Goal: Information Seeking & Learning: Learn about a topic

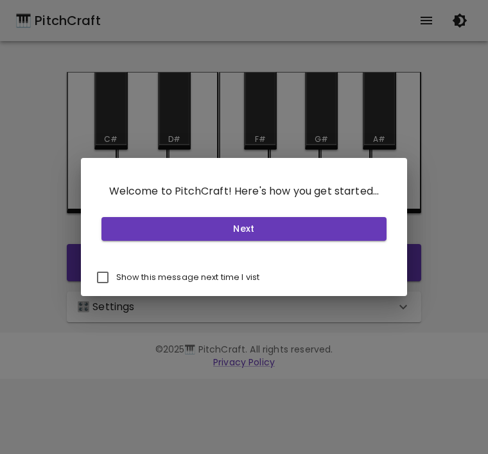
click at [101, 272] on input "Show this message next time I vist" at bounding box center [102, 277] width 27 height 27
checkbox input "true"
click at [292, 225] on button "Next" at bounding box center [243, 229] width 285 height 24
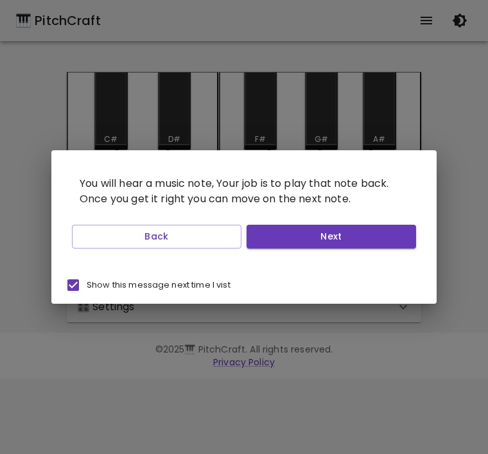
click at [354, 239] on button "Next" at bounding box center [330, 237] width 169 height 24
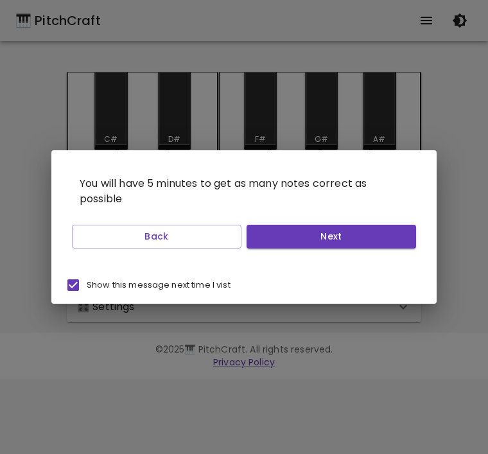
click at [355, 236] on button "Next" at bounding box center [330, 237] width 169 height 24
click at [339, 242] on button "Next" at bounding box center [330, 237] width 169 height 24
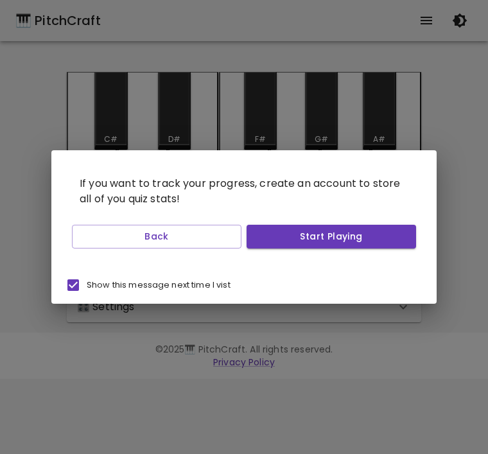
click at [343, 233] on button "Start Playing" at bounding box center [330, 237] width 169 height 24
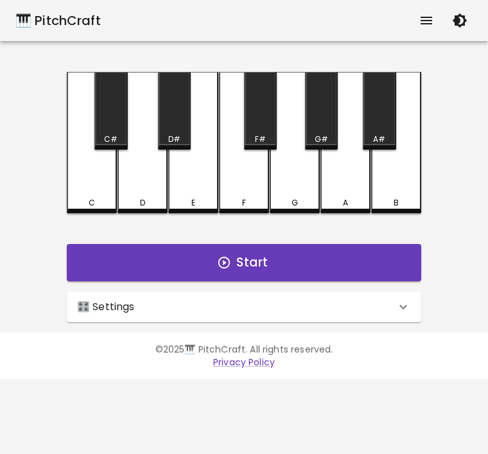
click at [461, 24] on icon "button" at bounding box center [459, 20] width 15 height 15
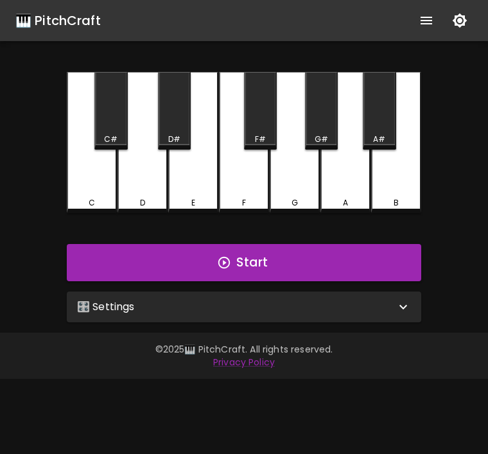
click at [469, 28] on button "button" at bounding box center [459, 21] width 26 height 26
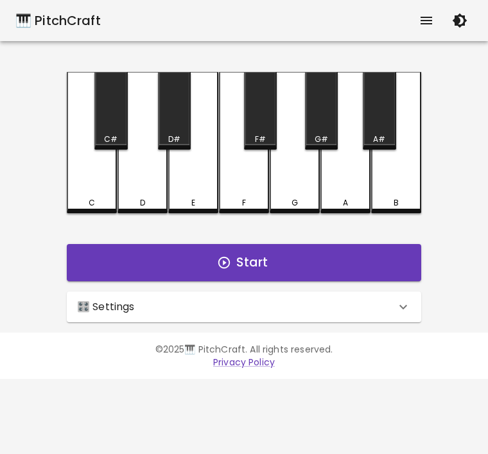
click at [430, 22] on icon "show more" at bounding box center [425, 20] width 15 height 15
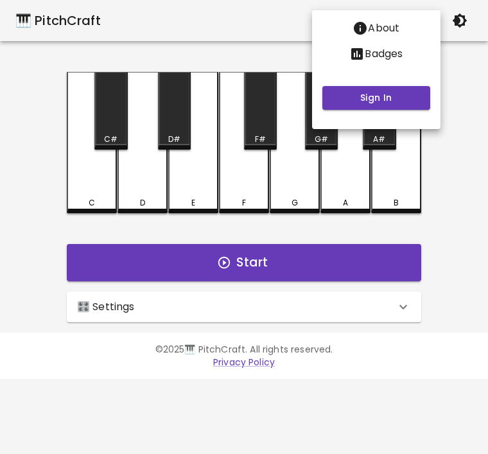
click at [397, 106] on button "Sign In" at bounding box center [376, 98] width 108 height 24
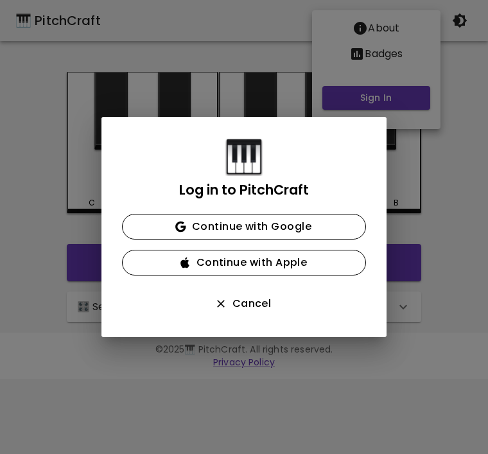
click at [293, 226] on button "Continue with Google" at bounding box center [244, 227] width 244 height 26
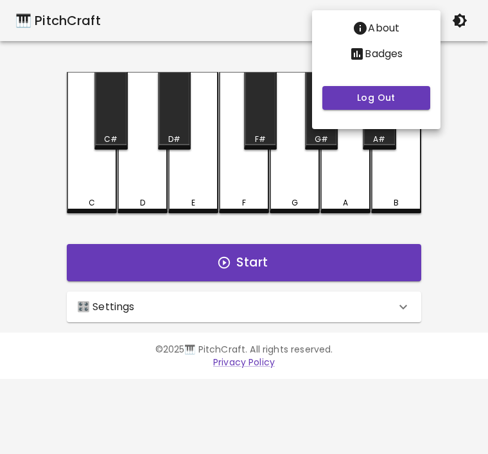
click at [394, 310] on div at bounding box center [244, 227] width 488 height 454
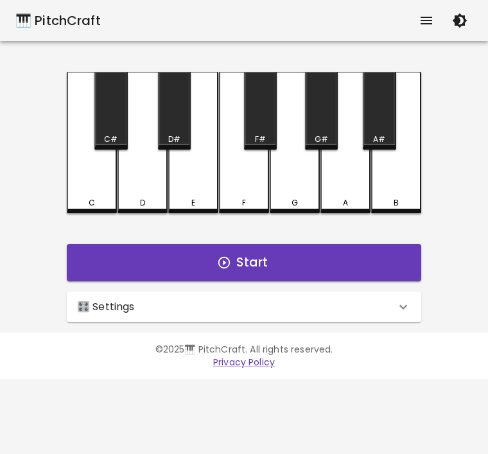
click at [402, 306] on icon at bounding box center [402, 306] width 15 height 15
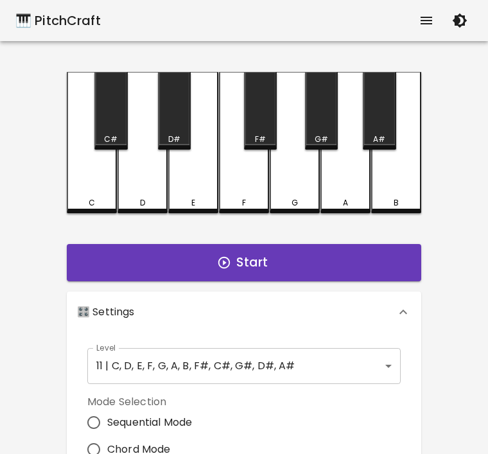
click at [376, 364] on body "🎹 PitchCraft About Badges Log Out C C# D D# E F F# G G# A A# B Start 🎛️ Setting…" at bounding box center [244, 388] width 488 height 777
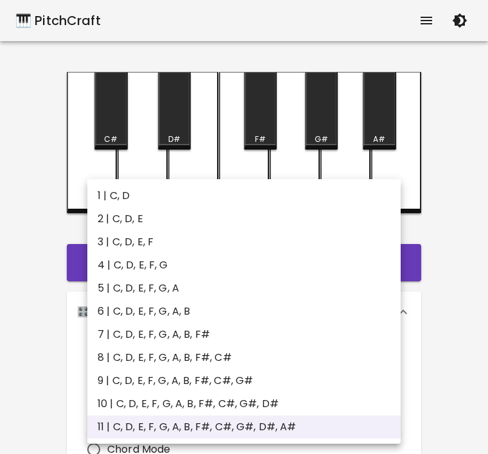
click at [121, 194] on li "1 | C, D" at bounding box center [243, 195] width 313 height 23
type input "1"
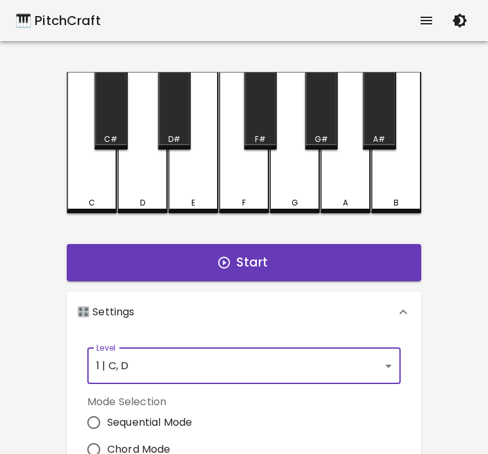
click at [308, 266] on button "Start" at bounding box center [244, 262] width 354 height 37
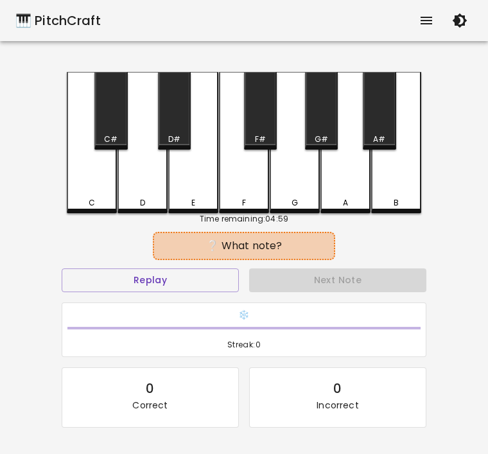
click at [303, 188] on div "G" at bounding box center [294, 142] width 50 height 141
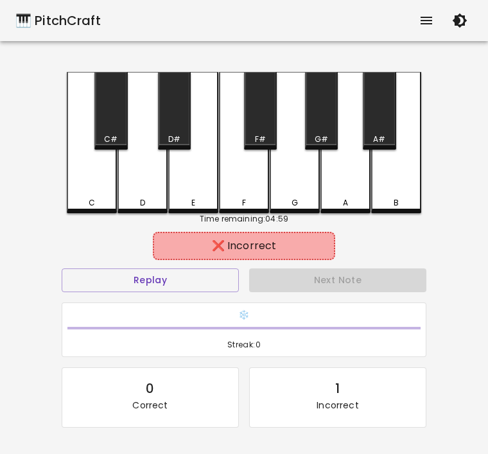
click at [309, 186] on div "G" at bounding box center [294, 142] width 50 height 141
click at [251, 178] on div "F" at bounding box center [244, 142] width 50 height 141
click at [187, 270] on button "Replay" at bounding box center [150, 280] width 177 height 24
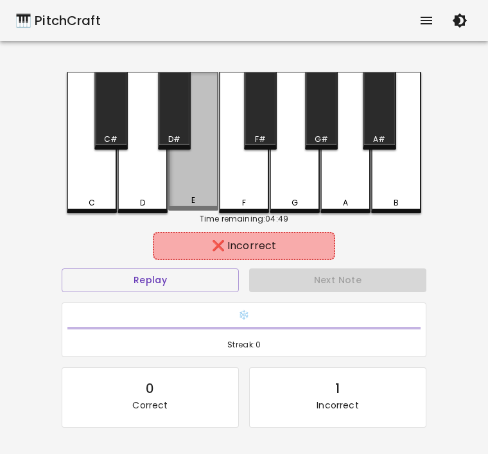
click at [207, 182] on div "E" at bounding box center [193, 141] width 50 height 139
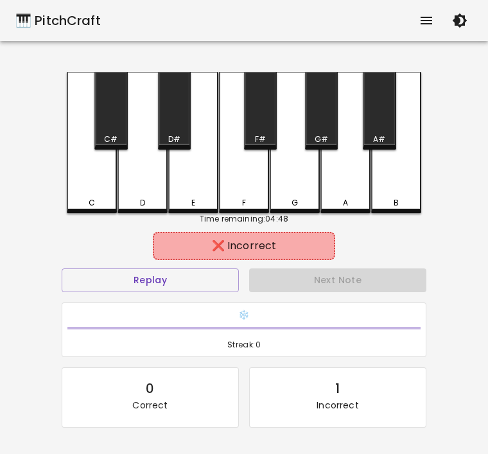
click at [189, 280] on button "Replay" at bounding box center [150, 280] width 177 height 24
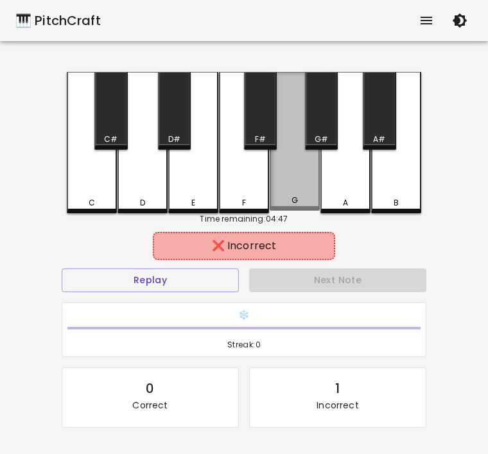
click at [309, 188] on div "G" at bounding box center [294, 141] width 50 height 139
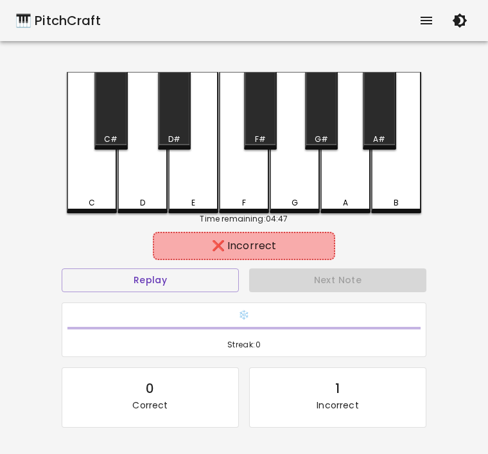
click at [196, 276] on button "Replay" at bounding box center [150, 280] width 177 height 24
click at [361, 176] on div "A" at bounding box center [345, 142] width 50 height 141
click at [210, 282] on button "Replay" at bounding box center [150, 280] width 177 height 24
click at [107, 199] on div "C" at bounding box center [91, 203] width 47 height 12
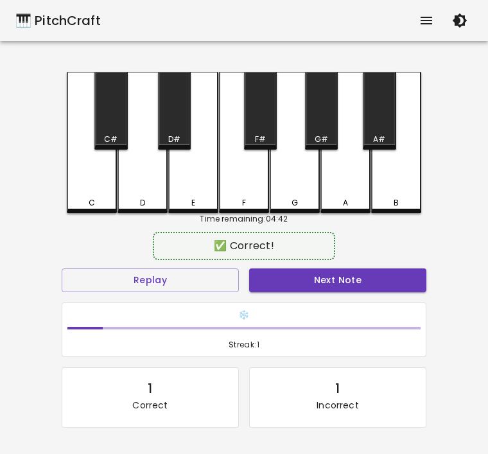
click at [144, 199] on div "D" at bounding box center [142, 203] width 5 height 12
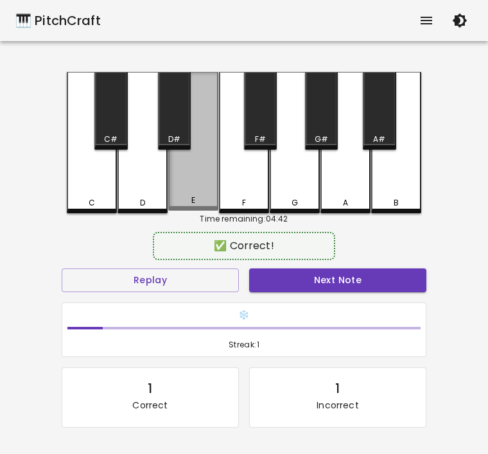
click at [187, 180] on div "E" at bounding box center [193, 141] width 50 height 139
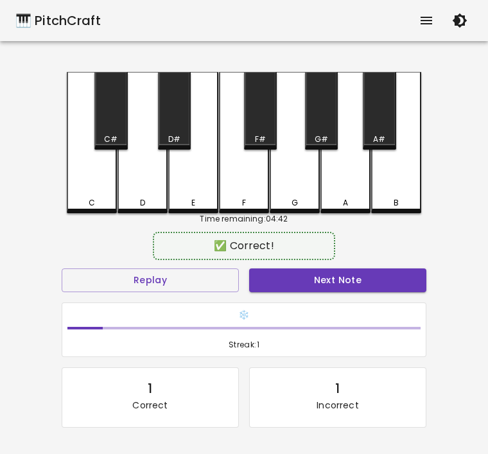
click at [253, 179] on div "F" at bounding box center [244, 142] width 50 height 141
click at [378, 259] on div "✅ Correct!" at bounding box center [244, 246] width 364 height 32
click at [409, 268] on button "Next Note" at bounding box center [337, 280] width 177 height 24
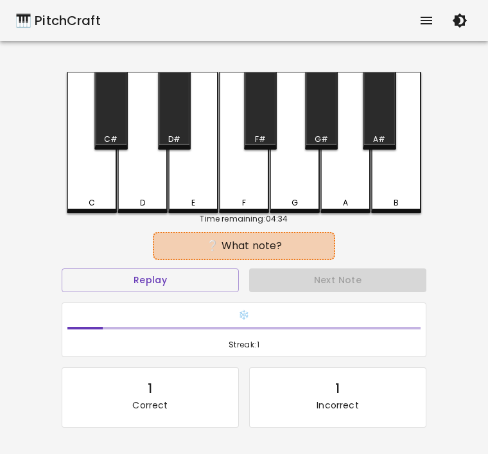
click at [171, 282] on button "Replay" at bounding box center [150, 280] width 177 height 24
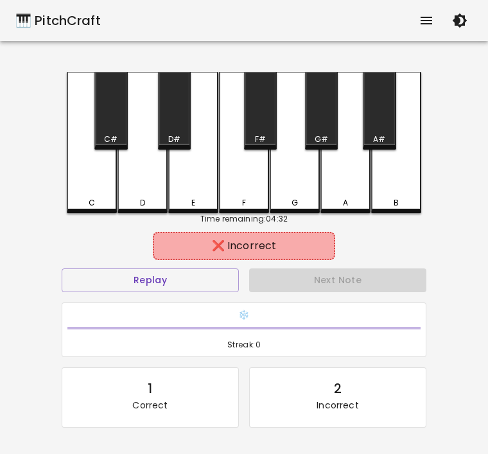
click at [179, 162] on div "E" at bounding box center [193, 142] width 50 height 141
click at [259, 172] on div "F" at bounding box center [244, 142] width 50 height 141
click at [307, 171] on div "G" at bounding box center [294, 142] width 50 height 141
click at [352, 160] on div "A" at bounding box center [345, 142] width 50 height 141
click at [396, 151] on div "B" at bounding box center [396, 142] width 50 height 141
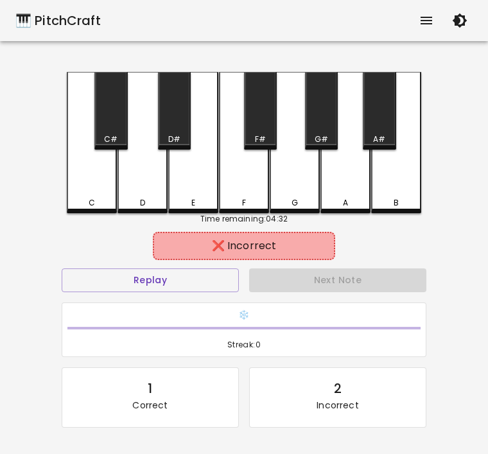
click at [107, 175] on div "C" at bounding box center [92, 142] width 50 height 141
click at [97, 193] on div "C" at bounding box center [92, 142] width 50 height 141
click at [159, 147] on div "D#" at bounding box center [174, 111] width 33 height 78
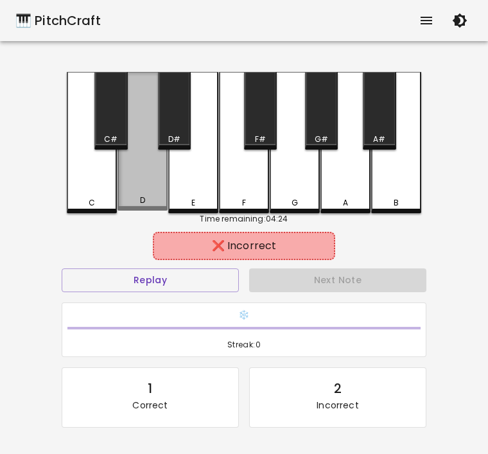
click at [146, 183] on div "D" at bounding box center [142, 141] width 50 height 139
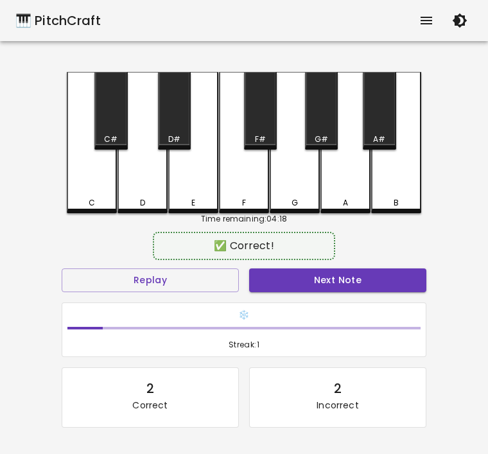
click at [380, 278] on button "Next Note" at bounding box center [337, 280] width 177 height 24
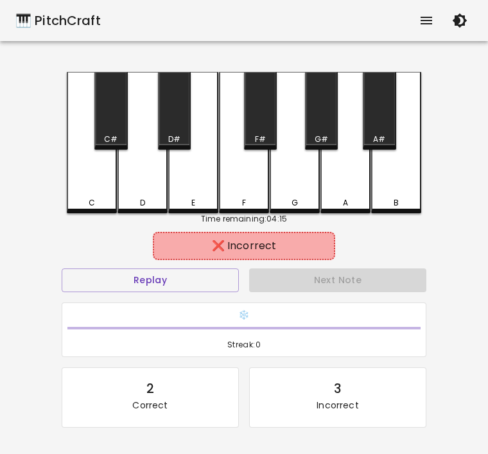
click at [87, 196] on div "C" at bounding box center [92, 142] width 50 height 141
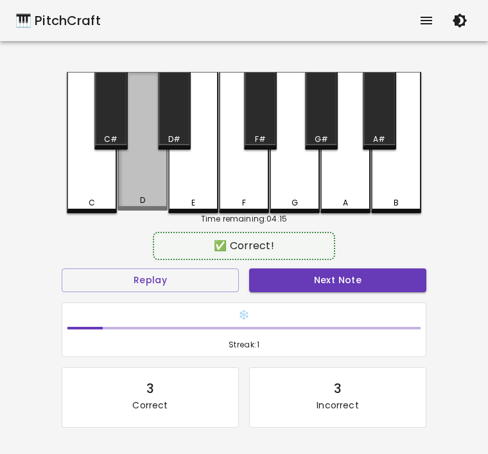
click at [144, 185] on div "D" at bounding box center [142, 141] width 50 height 139
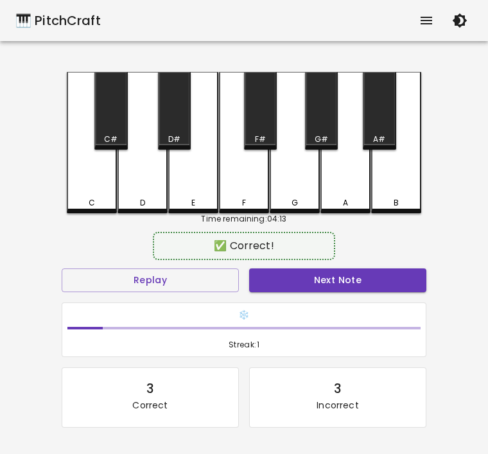
click at [352, 271] on button "Next Note" at bounding box center [337, 280] width 177 height 24
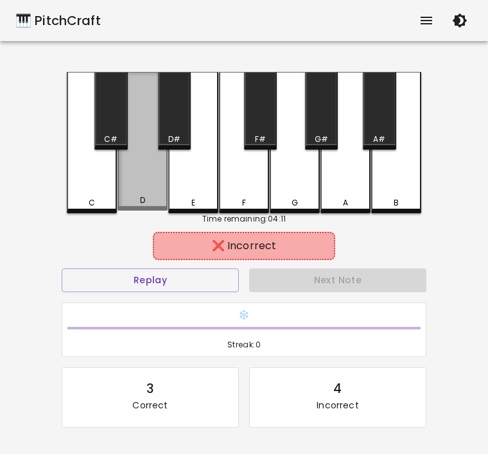
click at [139, 193] on div "D" at bounding box center [142, 141] width 50 height 139
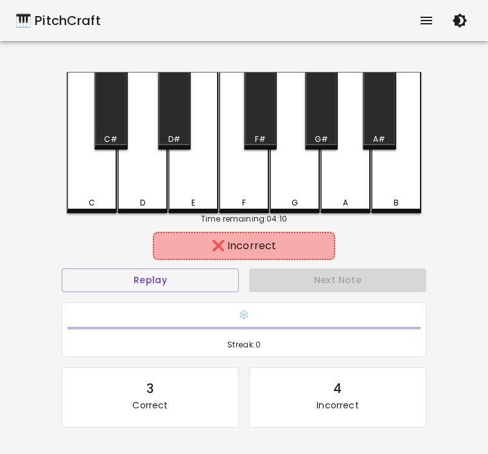
click at [354, 271] on div "Next Note" at bounding box center [337, 280] width 187 height 34
click at [98, 189] on div "C" at bounding box center [92, 142] width 50 height 141
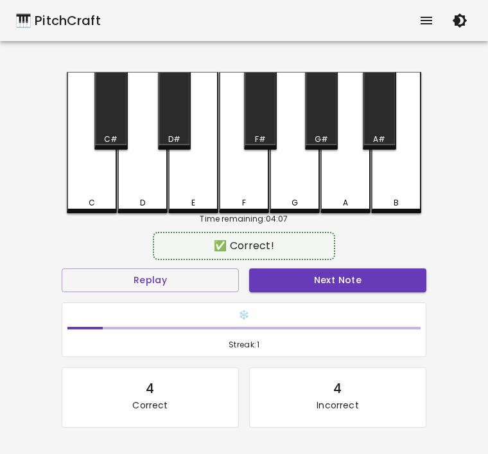
click at [364, 282] on button "Next Note" at bounding box center [337, 280] width 177 height 24
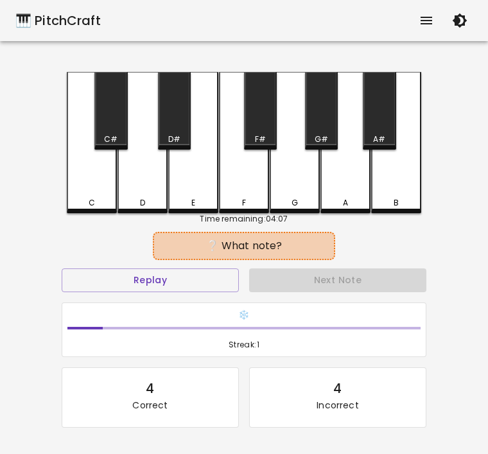
click at [150, 191] on div "D" at bounding box center [142, 142] width 50 height 141
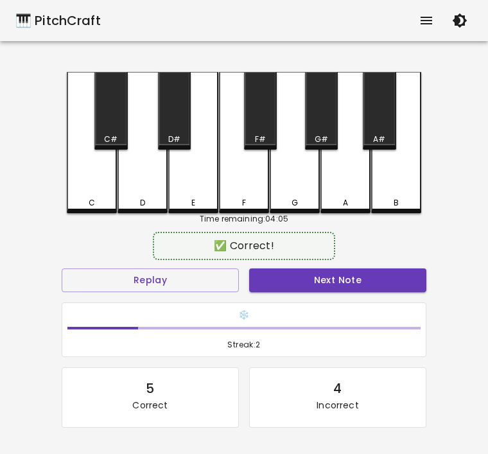
click at [373, 276] on button "Next Note" at bounding box center [337, 280] width 177 height 24
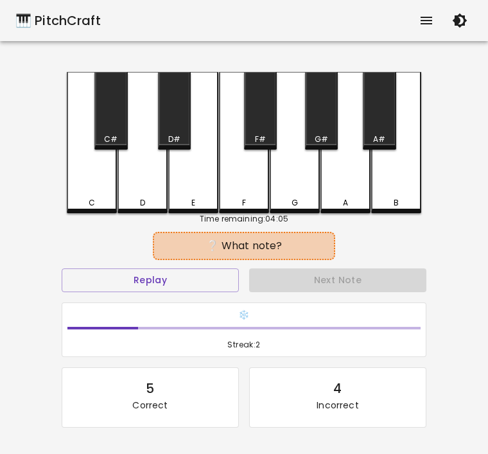
click at [142, 194] on div "D" at bounding box center [142, 142] width 50 height 141
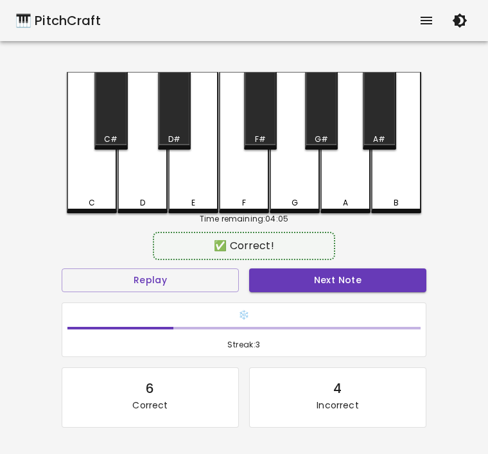
click at [380, 269] on button "Next Note" at bounding box center [337, 280] width 177 height 24
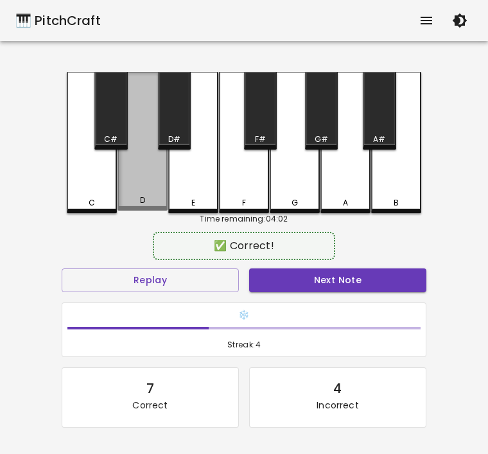
click at [151, 171] on div "D" at bounding box center [142, 141] width 50 height 139
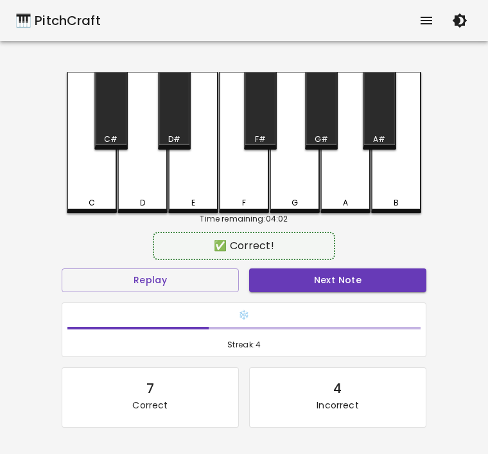
click at [380, 284] on button "Next Note" at bounding box center [337, 280] width 177 height 24
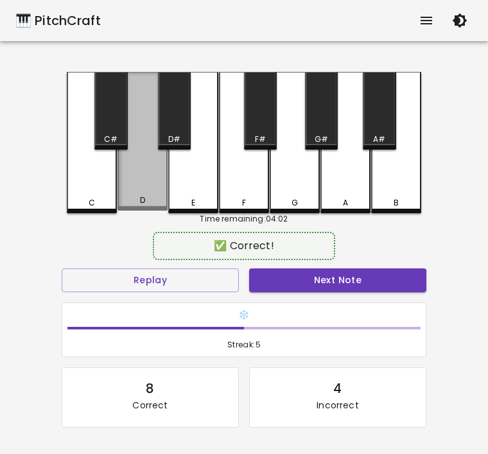
click at [142, 181] on div "D" at bounding box center [142, 141] width 50 height 139
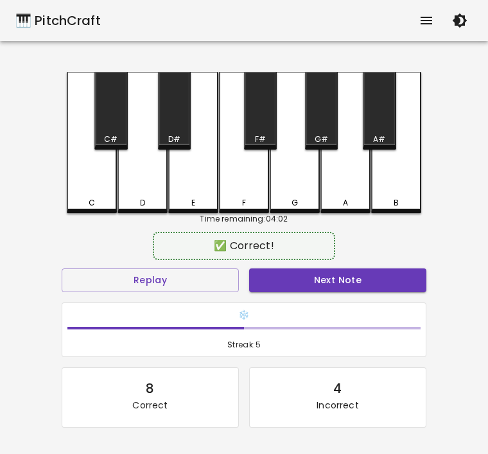
click at [393, 273] on button "Next Note" at bounding box center [337, 280] width 177 height 24
click at [382, 275] on button "Next Note" at bounding box center [337, 280] width 177 height 24
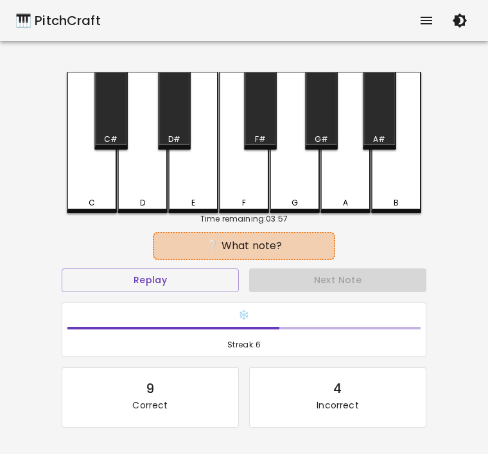
click at [89, 193] on div "C" at bounding box center [92, 142] width 50 height 141
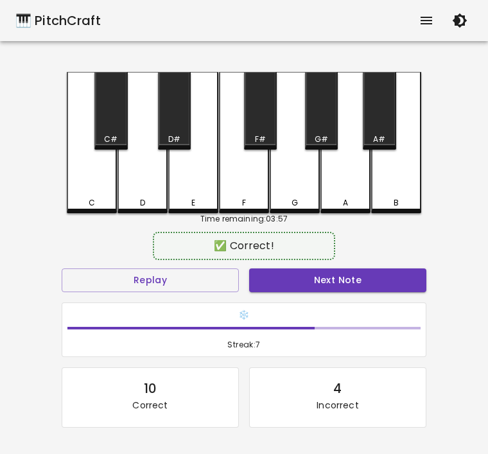
click at [375, 280] on button "Next Note" at bounding box center [337, 280] width 177 height 24
click at [145, 182] on div "D" at bounding box center [142, 142] width 50 height 141
click at [380, 282] on button "Next Note" at bounding box center [337, 280] width 177 height 24
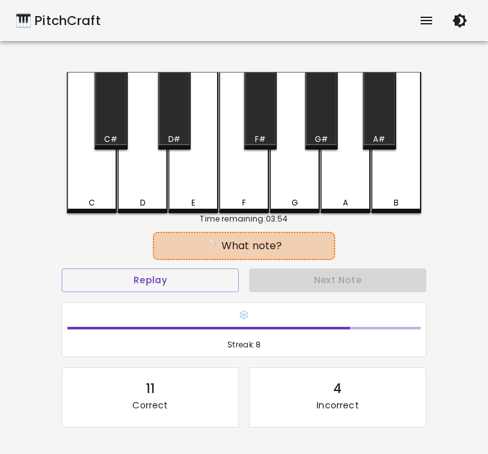
click at [86, 182] on div "C" at bounding box center [92, 142] width 50 height 141
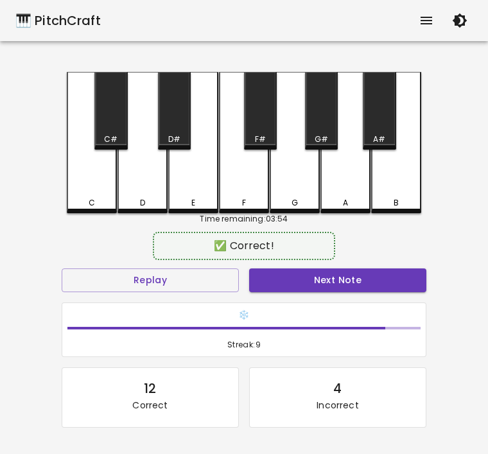
click at [353, 269] on button "Next Note" at bounding box center [337, 280] width 177 height 24
click at [86, 195] on div "C" at bounding box center [92, 142] width 50 height 141
click at [381, 271] on button "Next Note" at bounding box center [337, 280] width 177 height 24
click at [359, 278] on button "Next Note" at bounding box center [337, 280] width 177 height 24
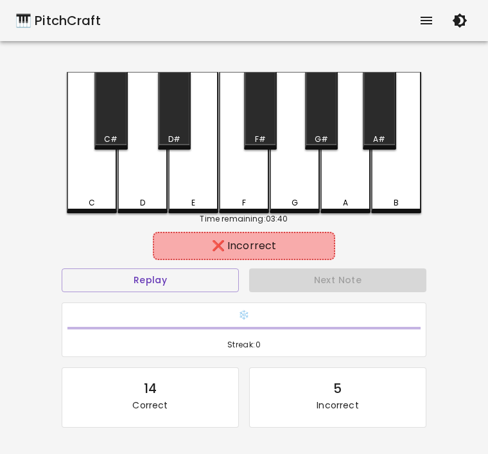
click at [102, 179] on div "C" at bounding box center [92, 142] width 50 height 141
